Goal: Task Accomplishment & Management: Manage account settings

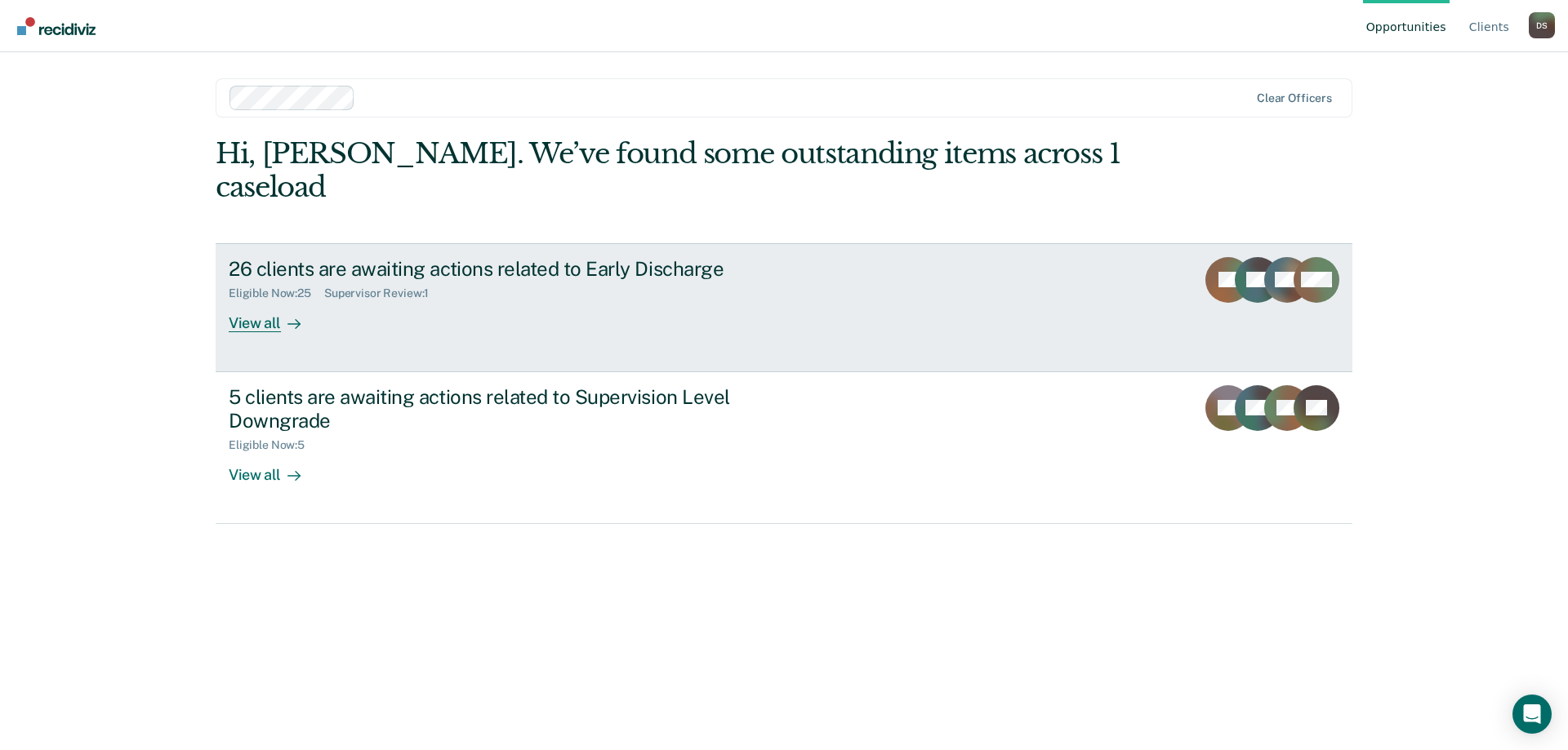
click at [352, 257] on div "26 clients are awaiting actions related to Early Discharge" at bounding box center [515, 269] width 573 height 24
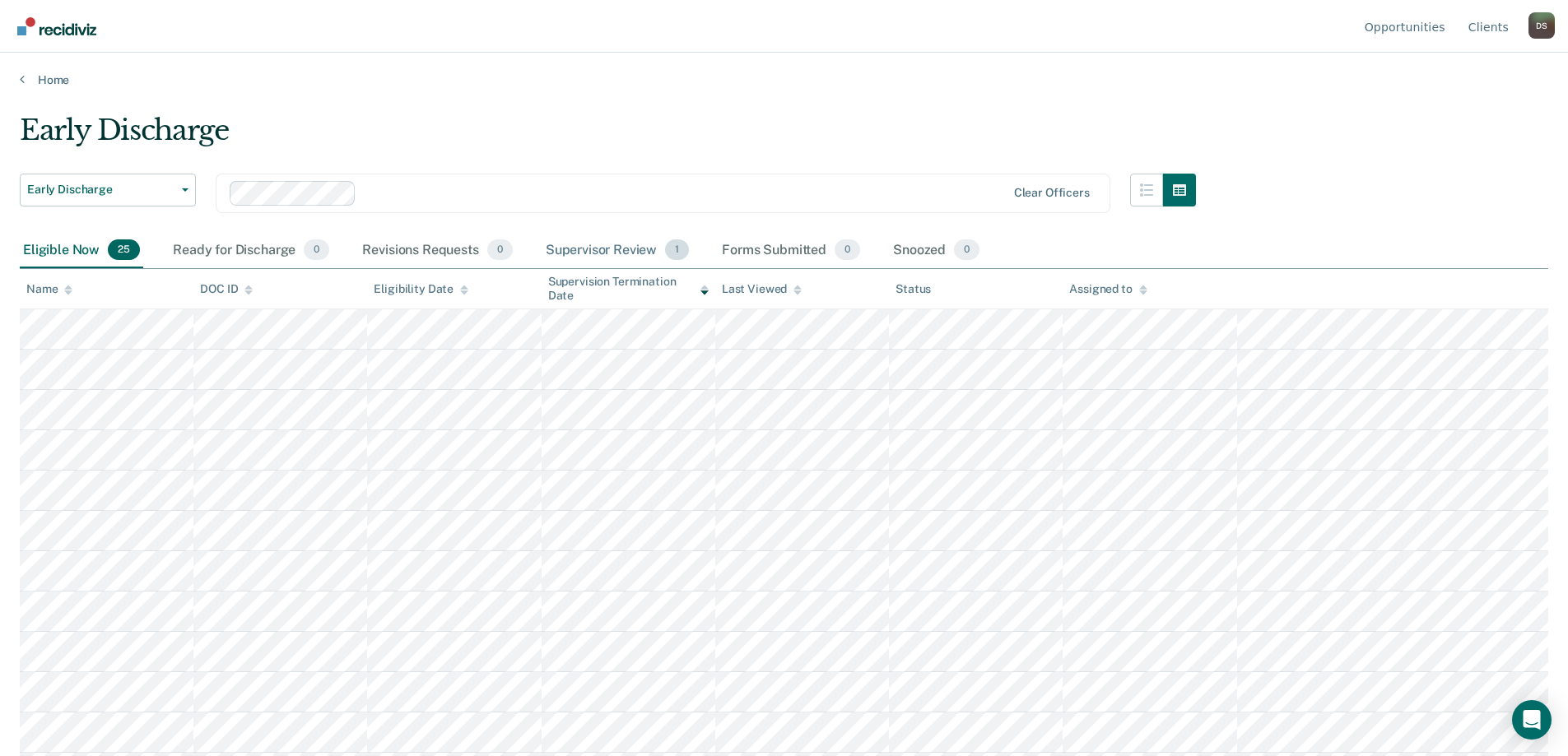
click at [624, 246] on div "Supervisor Review 1" at bounding box center [617, 251] width 150 height 36
